Goal: Task Accomplishment & Management: Manage account settings

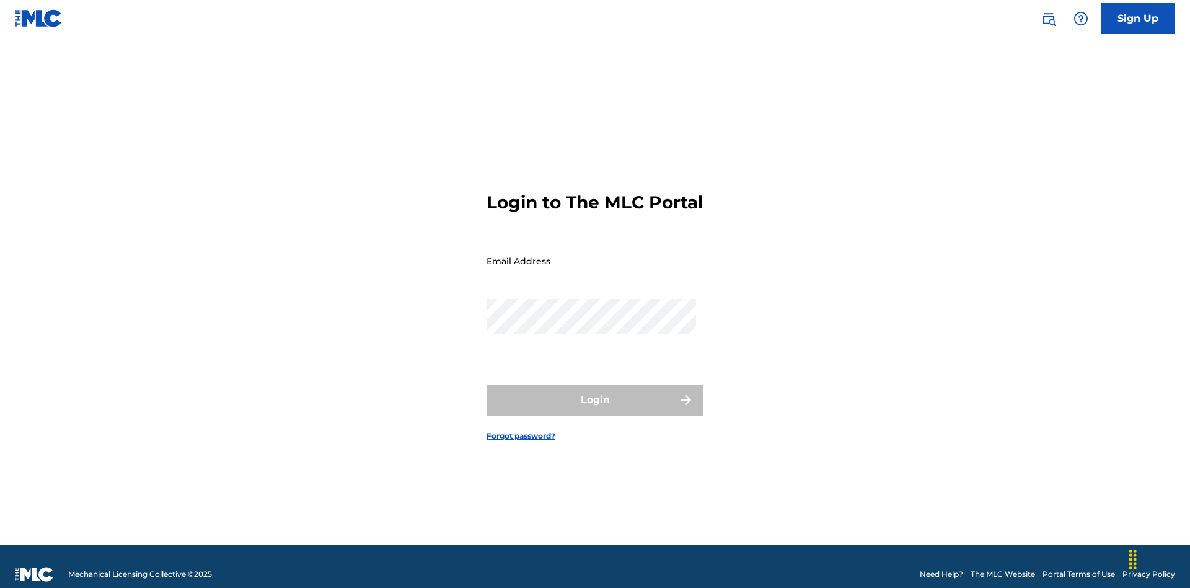
scroll to position [16, 0]
click at [591, 255] on input "Email Address" at bounding box center [591, 260] width 209 height 35
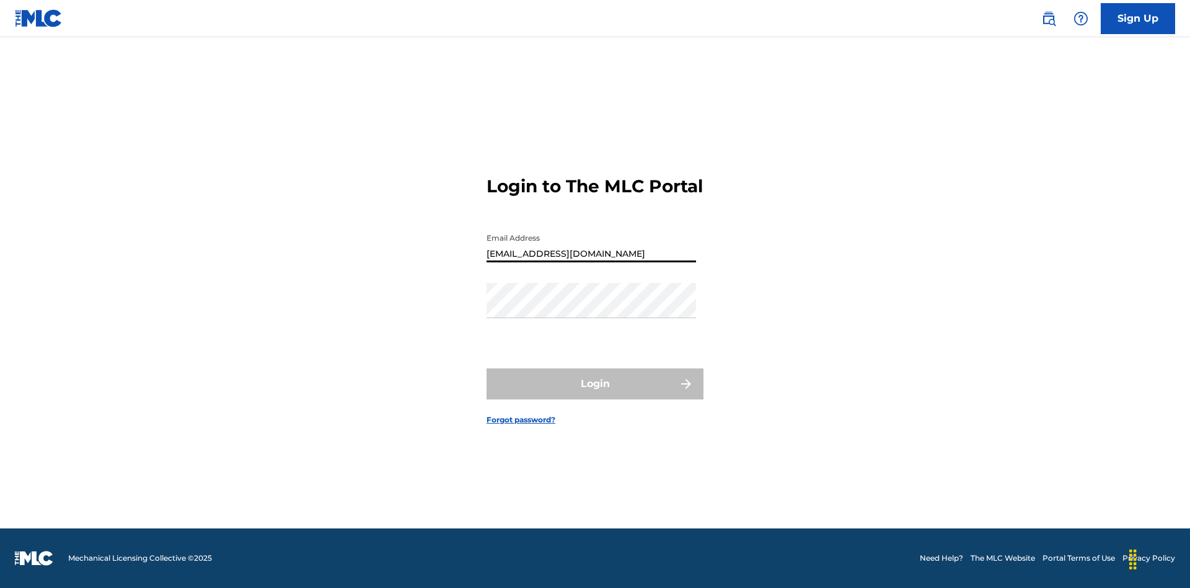
type input "a564c57b-42bd-4ee8-bedb-97e8c6a04ce2@mailslurp.net"
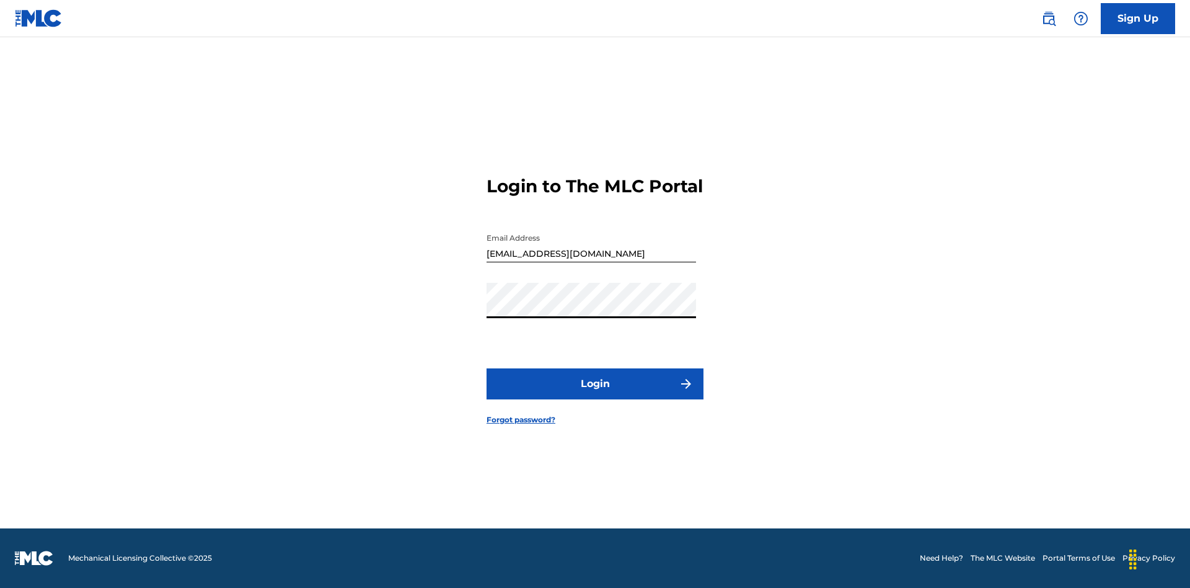
click at [595, 394] on button "Login" at bounding box center [595, 383] width 217 height 31
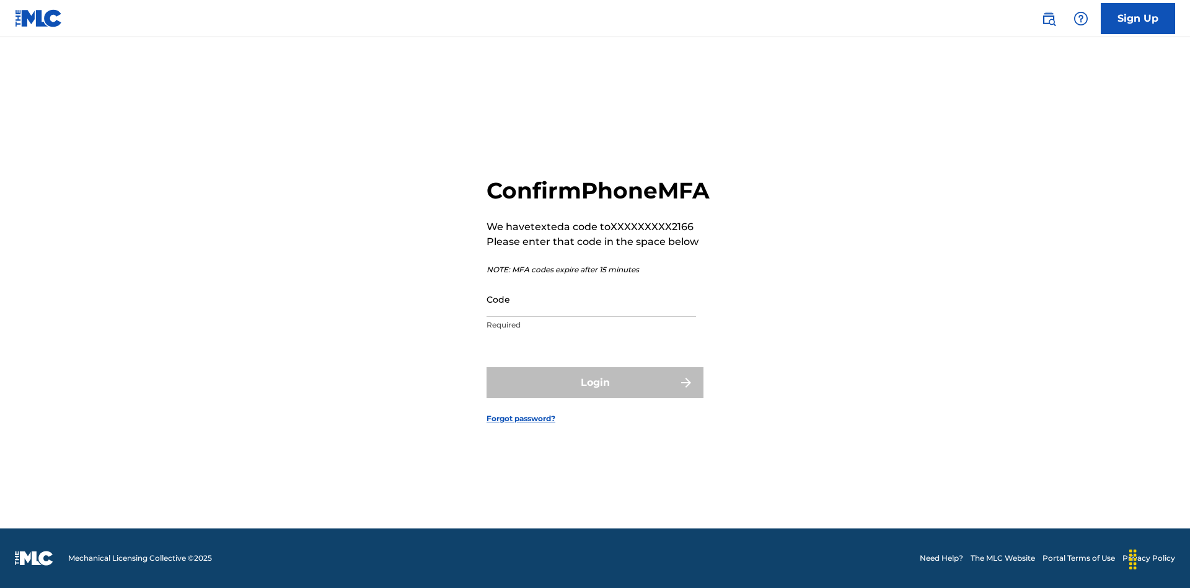
click at [591, 312] on input "Code" at bounding box center [591, 298] width 209 height 35
type input "603832"
click at [595, 396] on button "Login" at bounding box center [595, 382] width 217 height 31
